Goal: Task Accomplishment & Management: Use online tool/utility

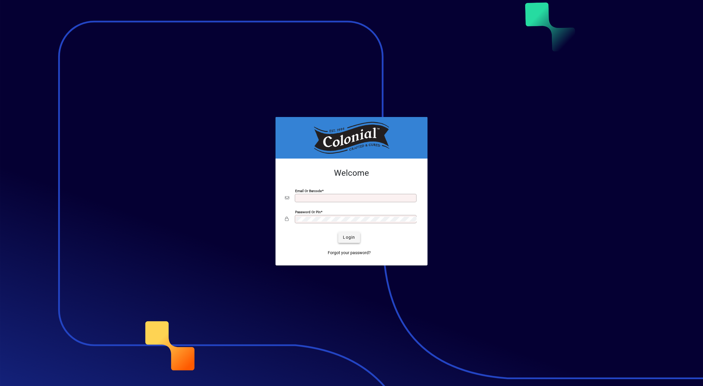
type input "**********"
click at [342, 239] on span "submit" at bounding box center [349, 238] width 22 height 14
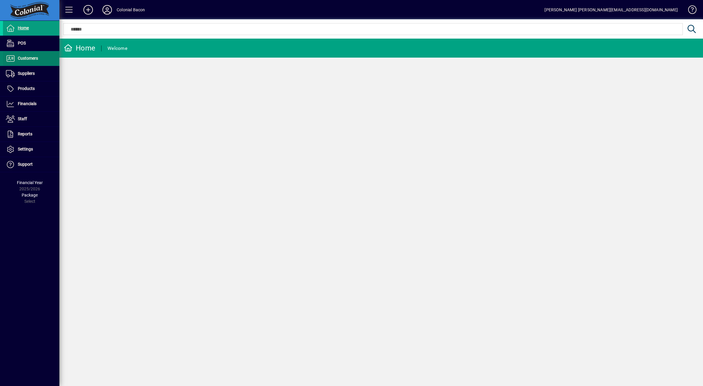
click at [31, 59] on span "Customers" at bounding box center [28, 58] width 20 height 5
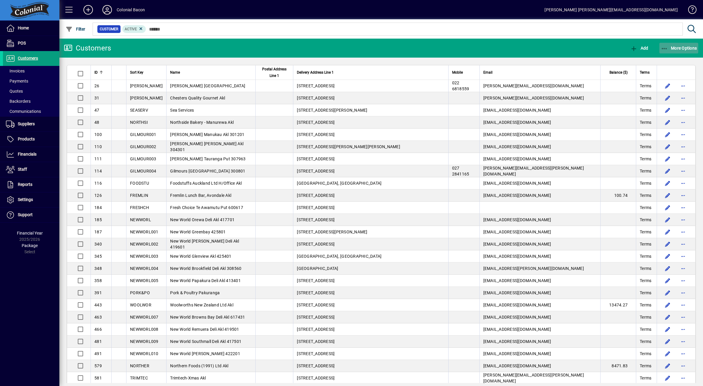
click at [682, 48] on span "More Options" at bounding box center [679, 48] width 36 height 5
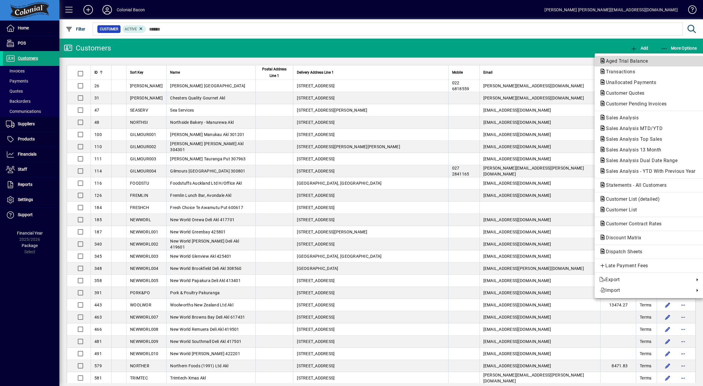
click at [638, 61] on span "Aged Trial Balance" at bounding box center [625, 61] width 51 height 6
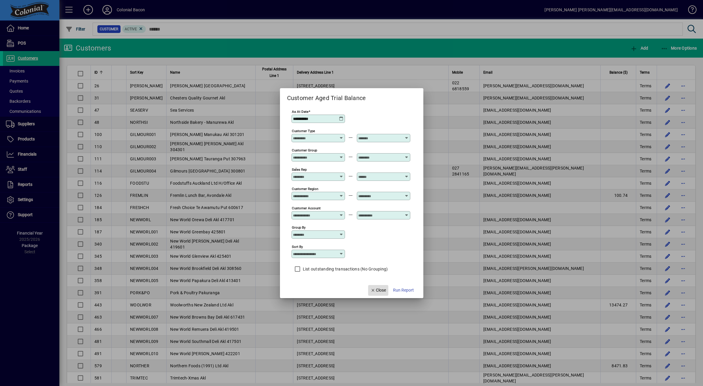
click at [383, 288] on span "Close" at bounding box center [378, 290] width 15 height 6
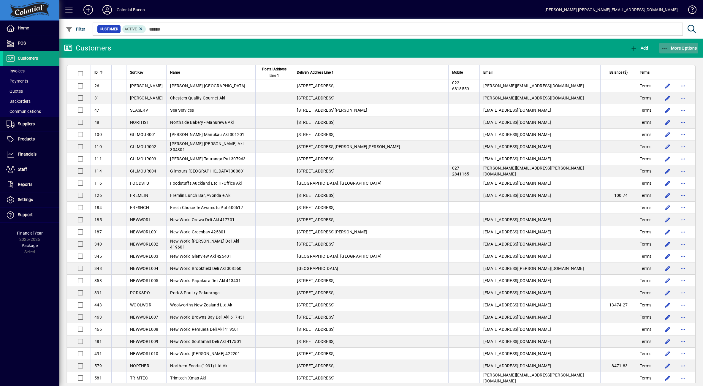
click at [684, 48] on span "More Options" at bounding box center [679, 48] width 36 height 5
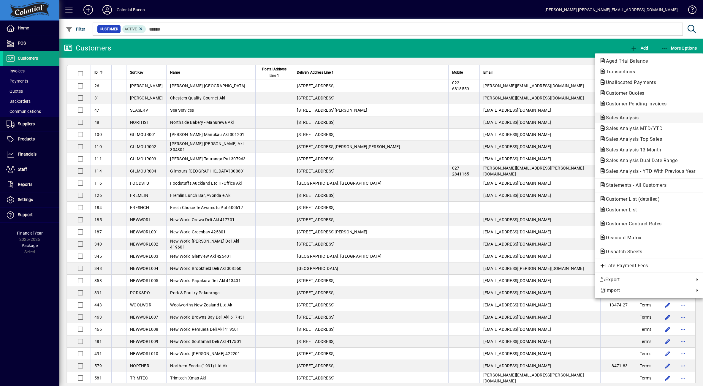
click at [639, 117] on span "Sales Analysis" at bounding box center [621, 118] width 42 height 6
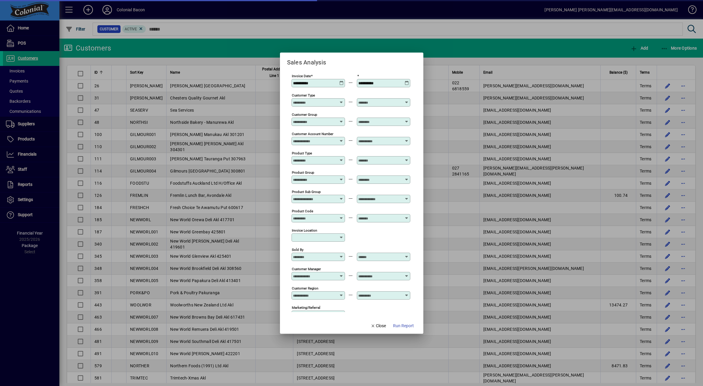
type input "**********"
click at [401, 327] on span "Run Report" at bounding box center [403, 326] width 21 height 6
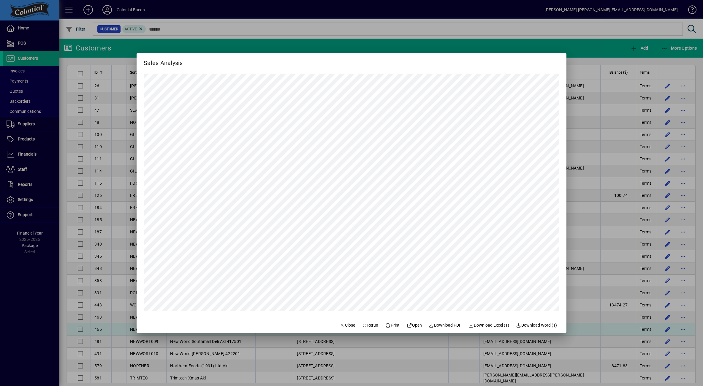
drag, startPoint x: 341, startPoint y: 323, endPoint x: 354, endPoint y: 324, distance: 13.7
click at [341, 323] on span "Close" at bounding box center [347, 325] width 15 height 6
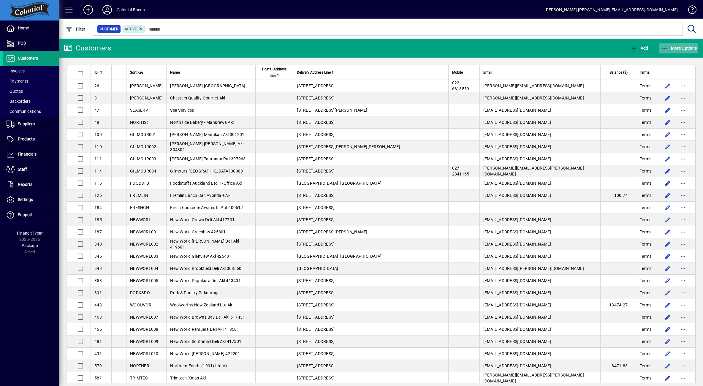
click at [684, 49] on span "More Options" at bounding box center [679, 48] width 36 height 5
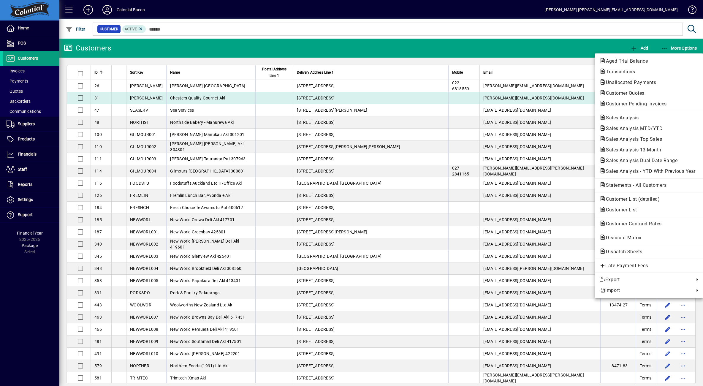
click at [648, 102] on span "Customer Pending Invoices" at bounding box center [635, 104] width 70 height 6
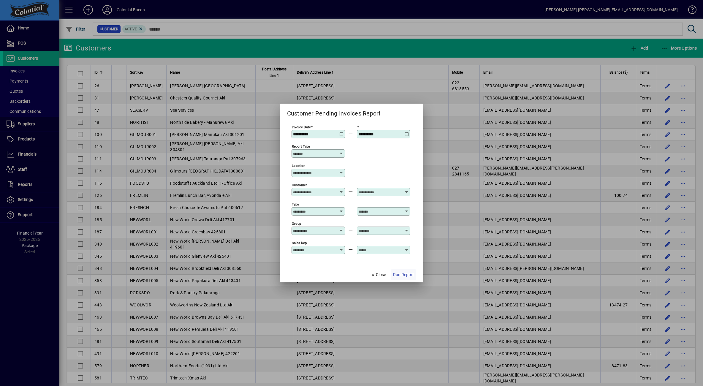
click at [405, 273] on span "Run Report" at bounding box center [403, 275] width 21 height 6
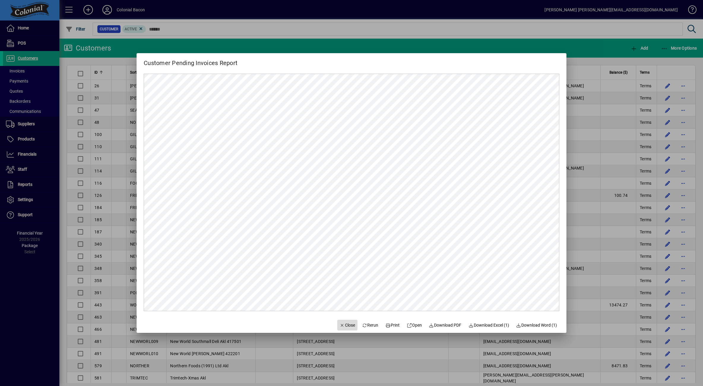
click at [345, 325] on span "Close" at bounding box center [347, 325] width 15 height 6
